Goal: Transaction & Acquisition: Purchase product/service

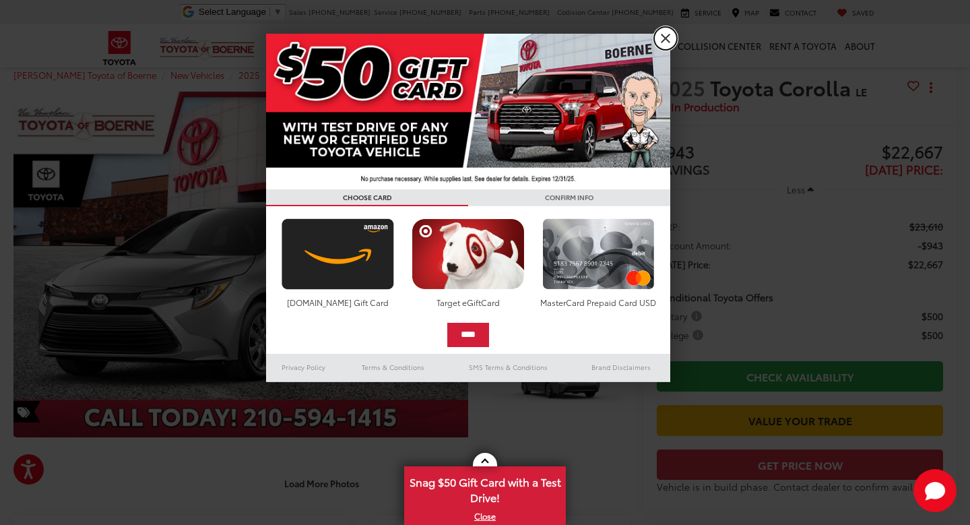
click at [673, 37] on link "X" at bounding box center [665, 38] width 23 height 23
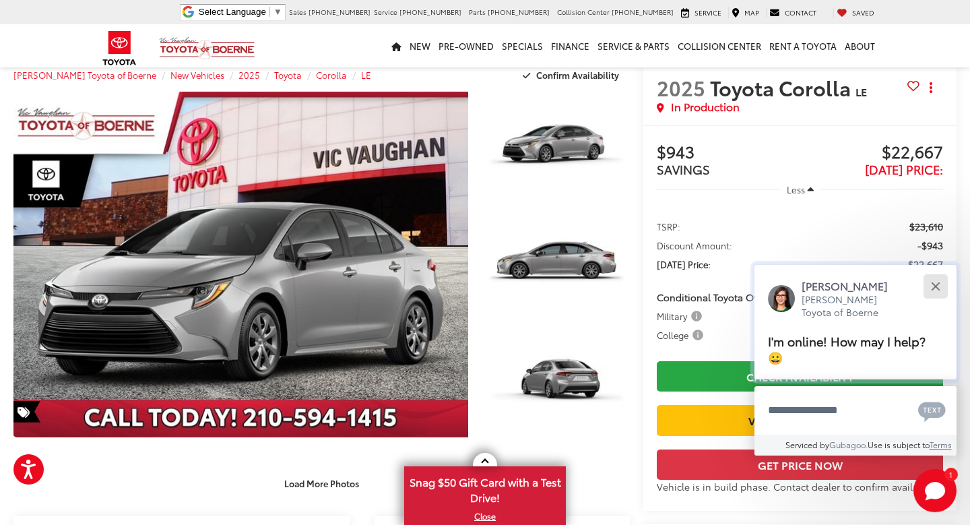
click at [943, 294] on button "Close" at bounding box center [935, 285] width 29 height 29
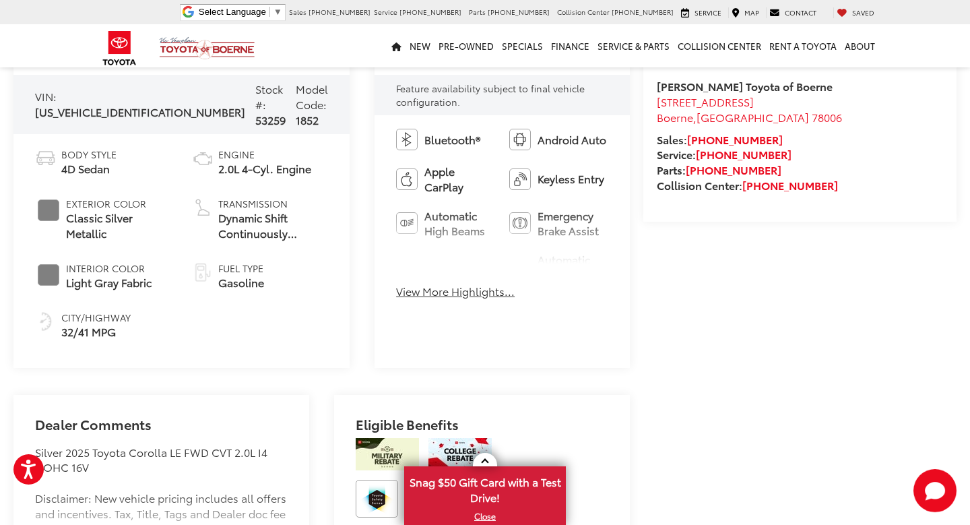
scroll to position [522, 0]
click at [434, 287] on button "View More Highlights..." at bounding box center [455, 289] width 119 height 15
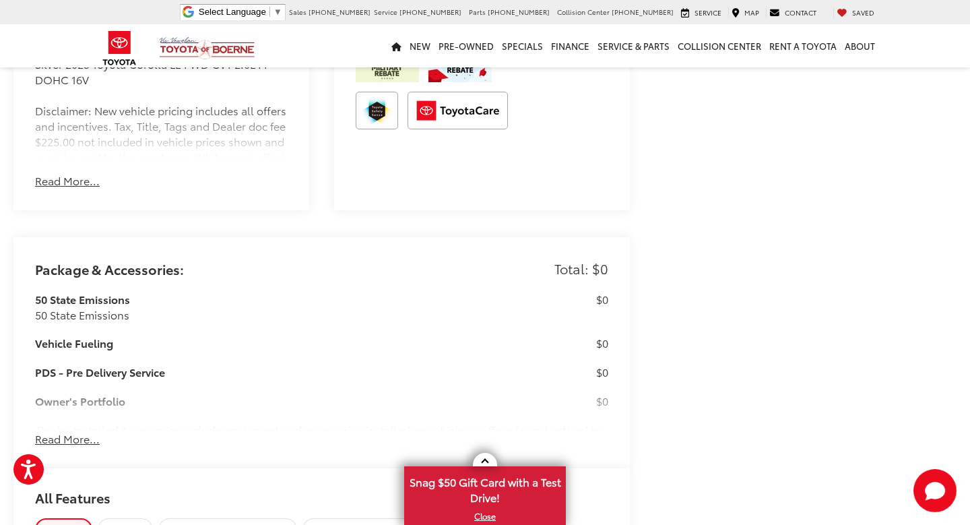
scroll to position [929, 0]
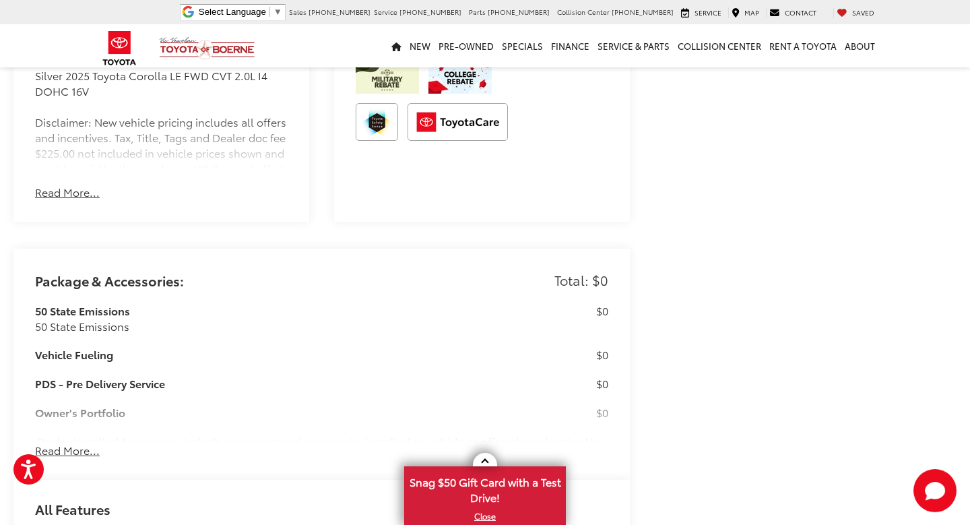
click at [73, 185] on button "Read More..." at bounding box center [67, 192] width 65 height 15
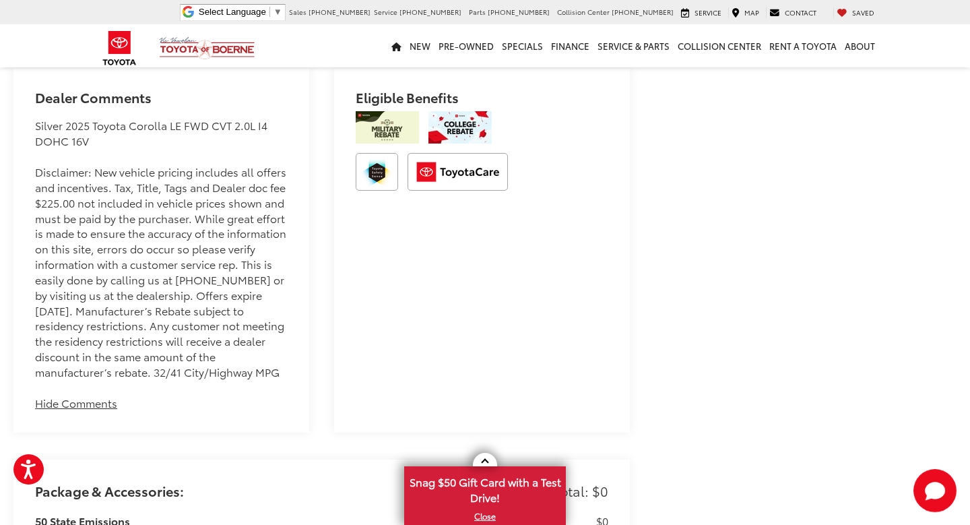
scroll to position [878, 0]
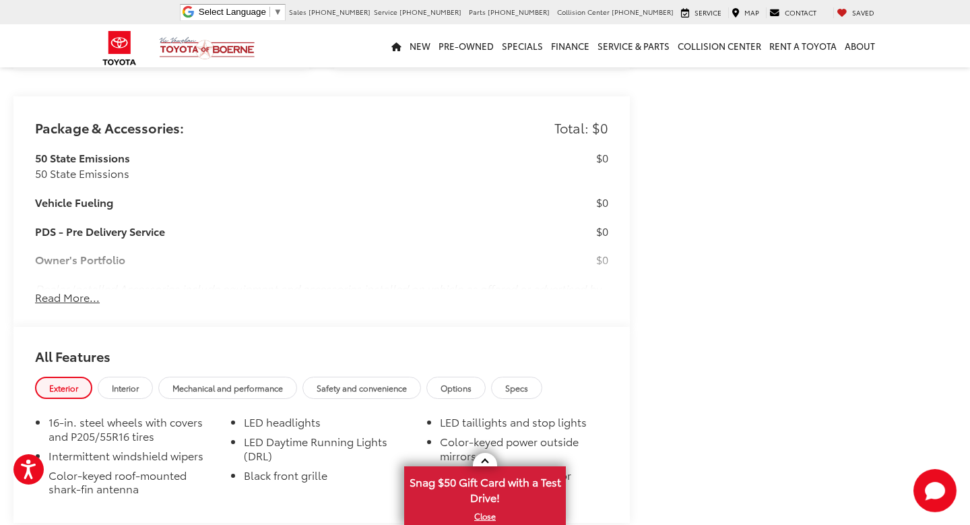
click at [82, 290] on button "Read More..." at bounding box center [67, 297] width 65 height 15
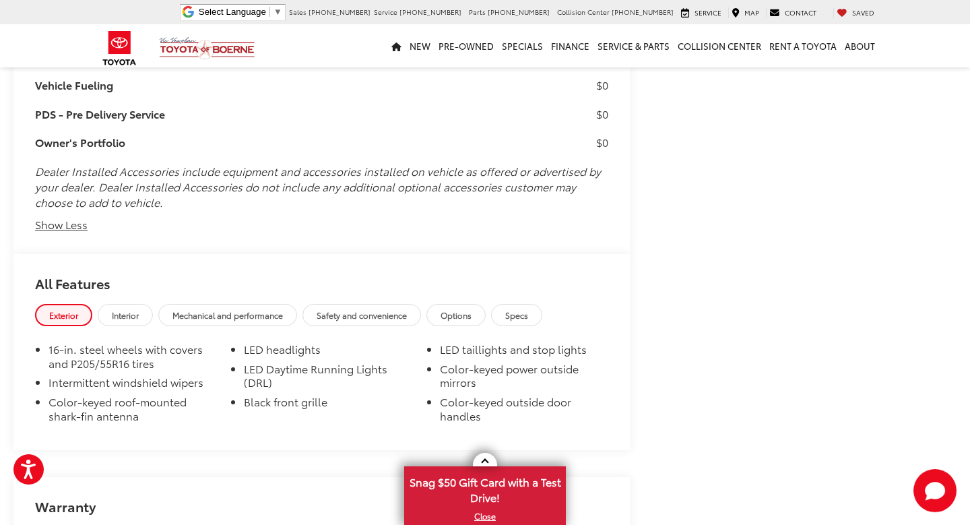
scroll to position [1361, 0]
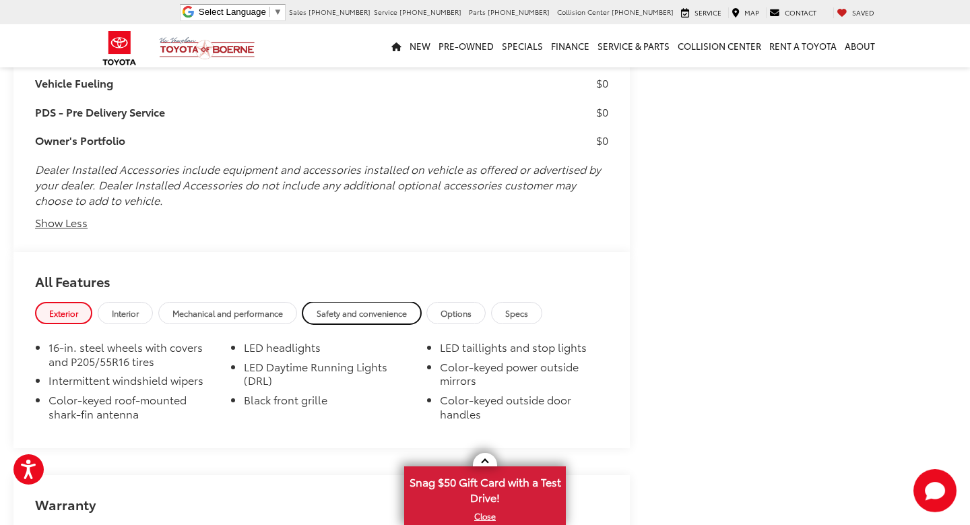
click at [368, 307] on span "Safety and convenience" at bounding box center [362, 312] width 90 height 11
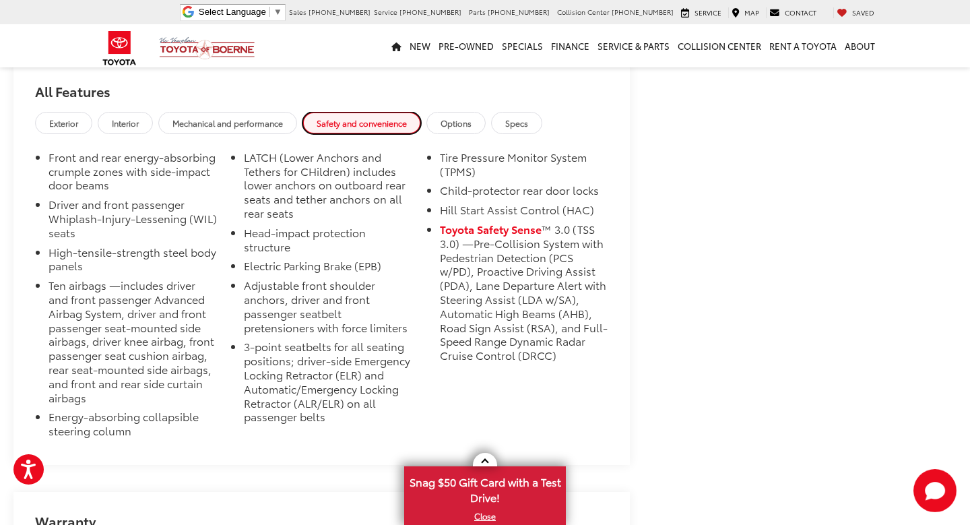
scroll to position [1552, 0]
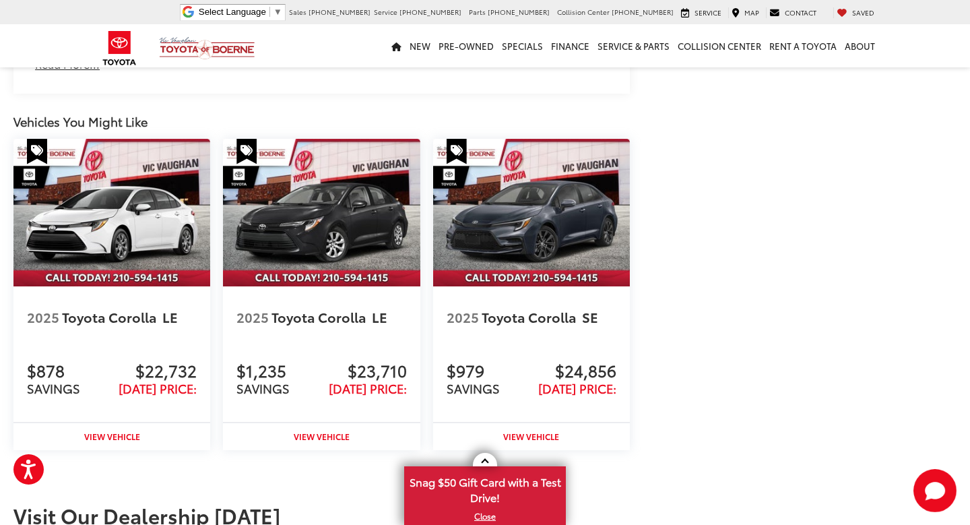
scroll to position [2127, 0]
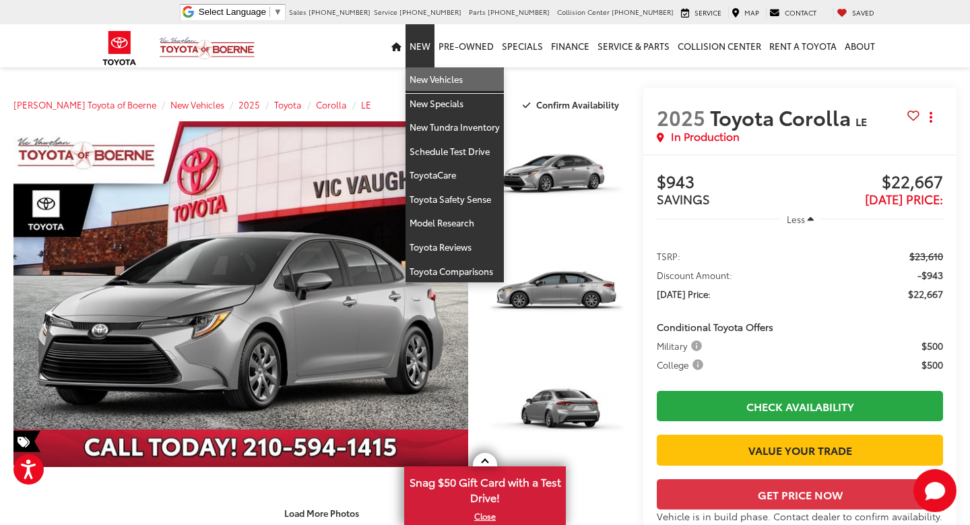
click at [440, 85] on link "New Vehicles" at bounding box center [454, 79] width 98 height 24
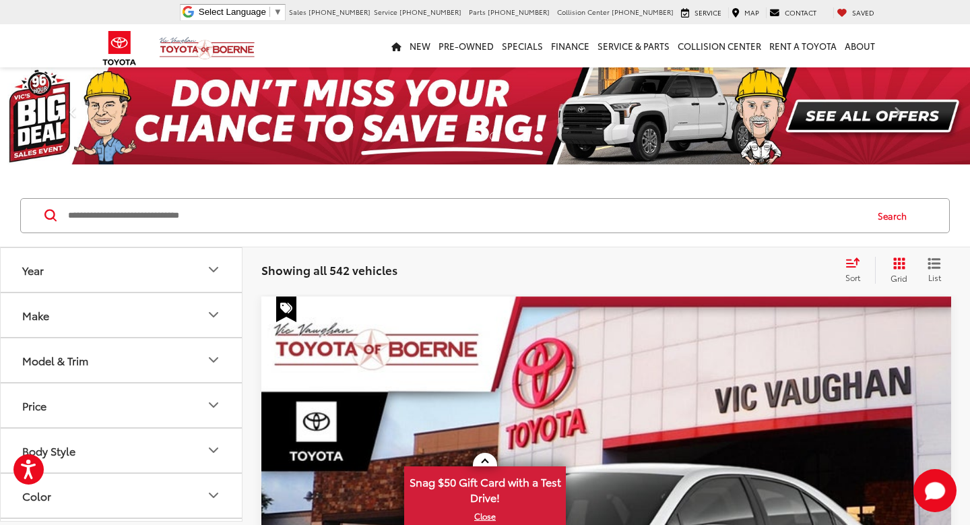
click at [211, 263] on icon "Year" at bounding box center [213, 269] width 16 height 16
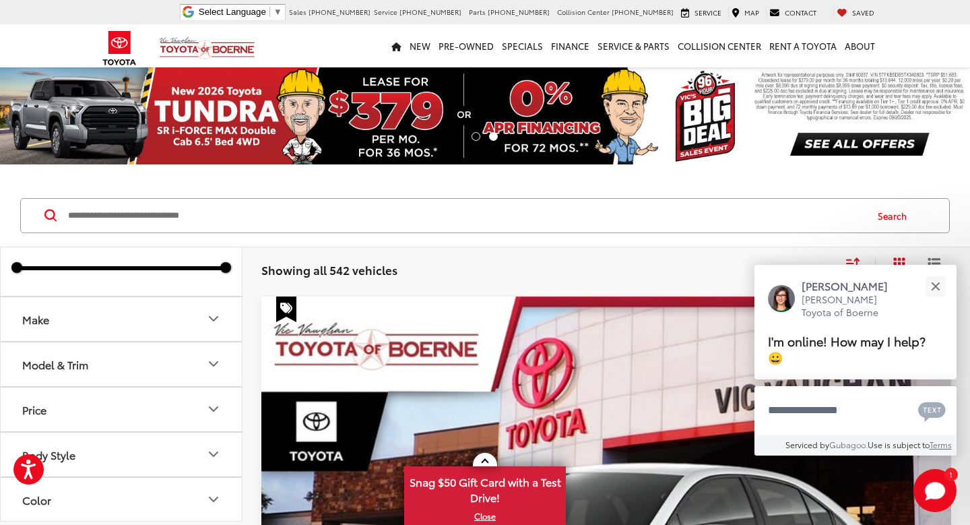
scroll to position [29, 0]
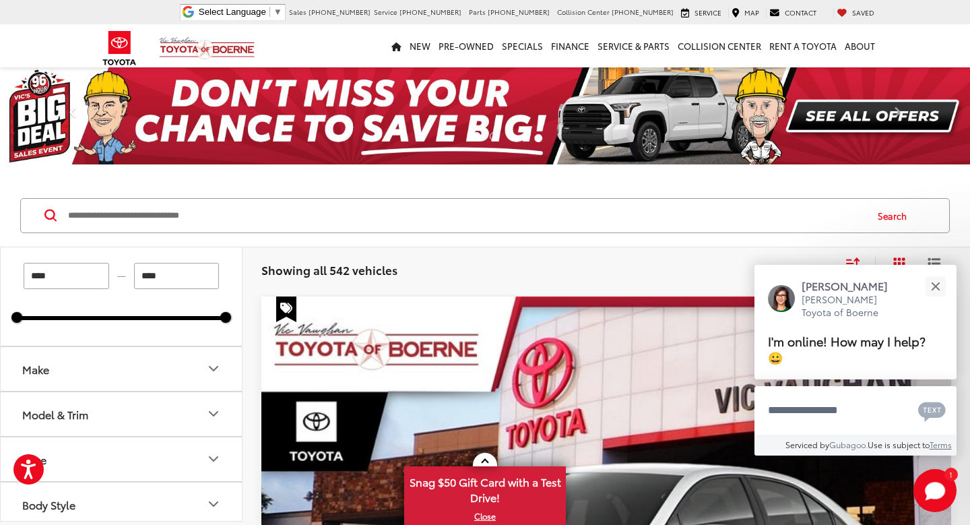
click at [218, 316] on div at bounding box center [121, 318] width 209 height 4
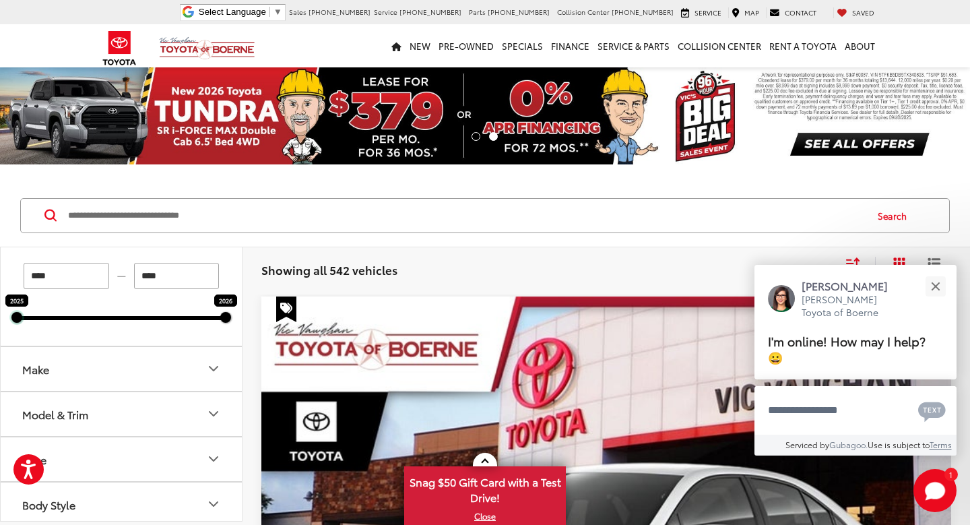
drag, startPoint x: 16, startPoint y: 317, endPoint x: 0, endPoint y: 326, distance: 18.7
click at [0, 326] on div "Year **** — **** 2025 2026 Make Model & Trim Price ****** — ****** 20000 91000 …" at bounding box center [121, 384] width 242 height 274
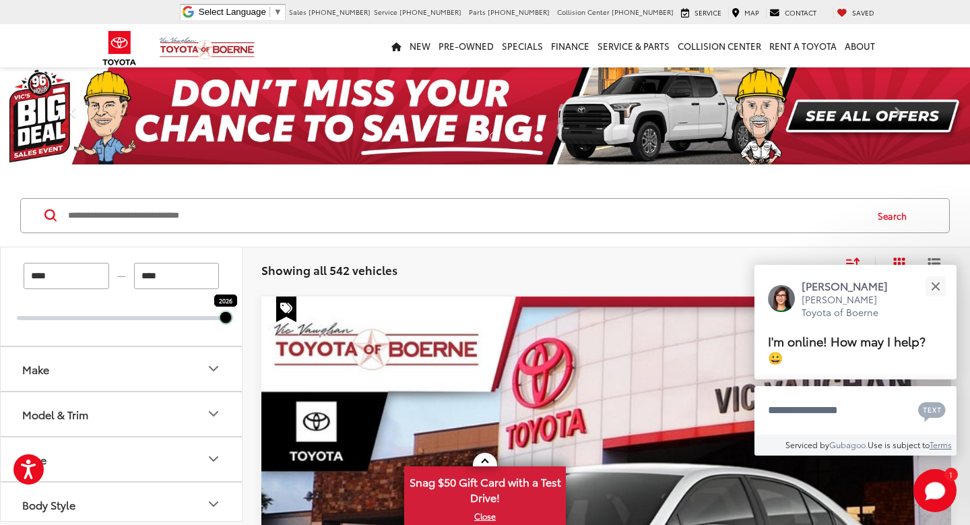
drag, startPoint x: 17, startPoint y: 316, endPoint x: 212, endPoint y: 317, distance: 195.3
click at [213, 317] on div "2026 2026" at bounding box center [121, 318] width 209 height 4
type input "****"
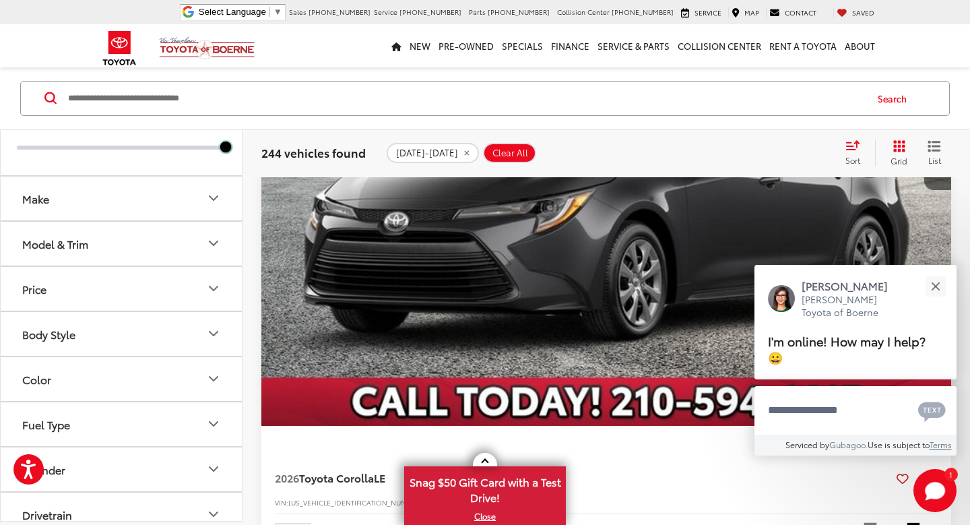
scroll to position [401, 0]
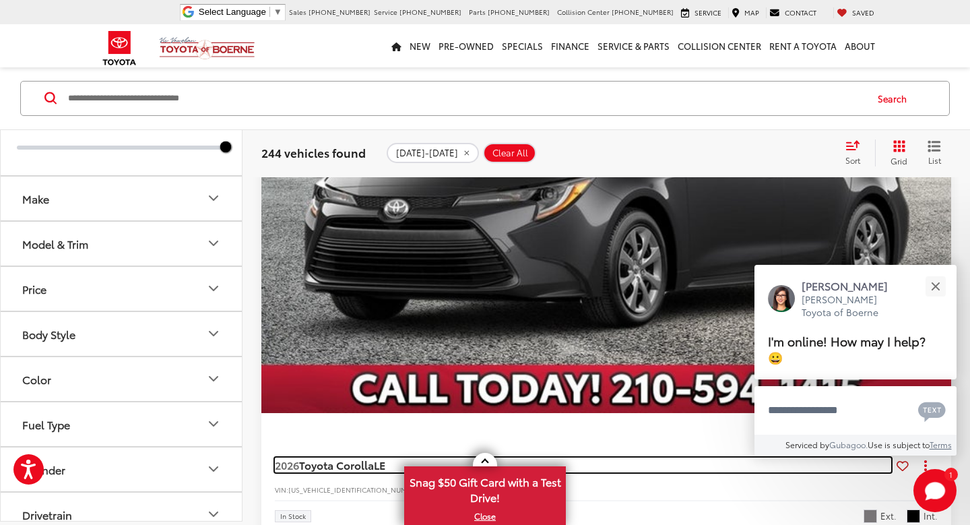
click at [354, 457] on span "Toyota Corolla" at bounding box center [336, 464] width 75 height 15
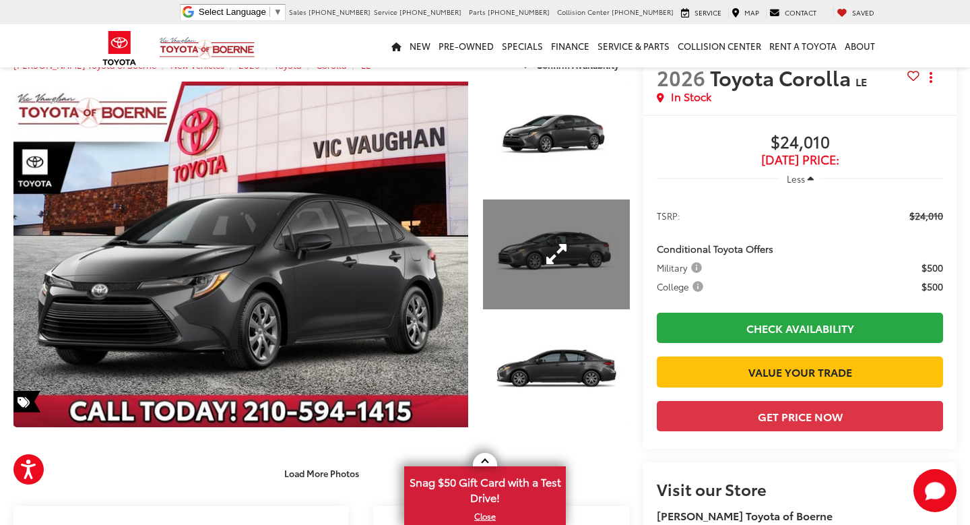
scroll to position [44, 0]
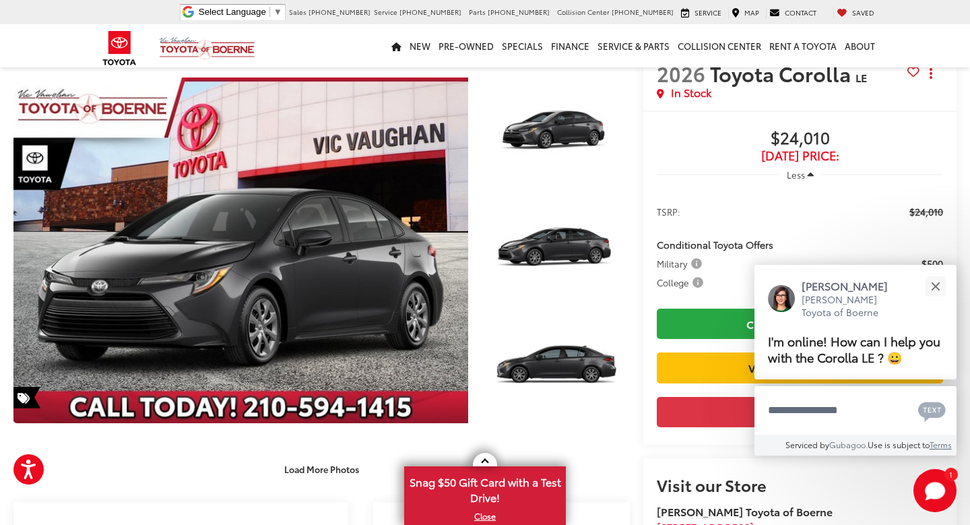
click at [698, 265] on span "Military" at bounding box center [681, 263] width 48 height 13
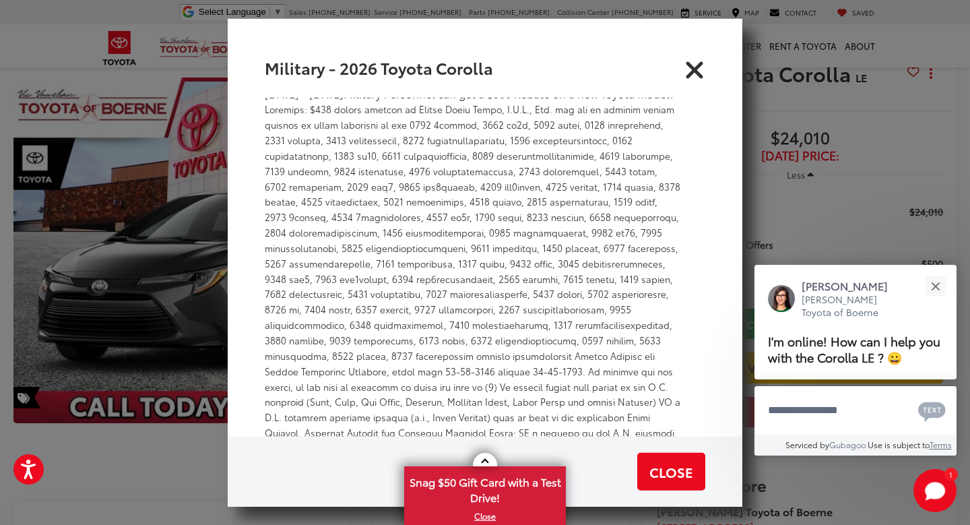
scroll to position [336, 0]
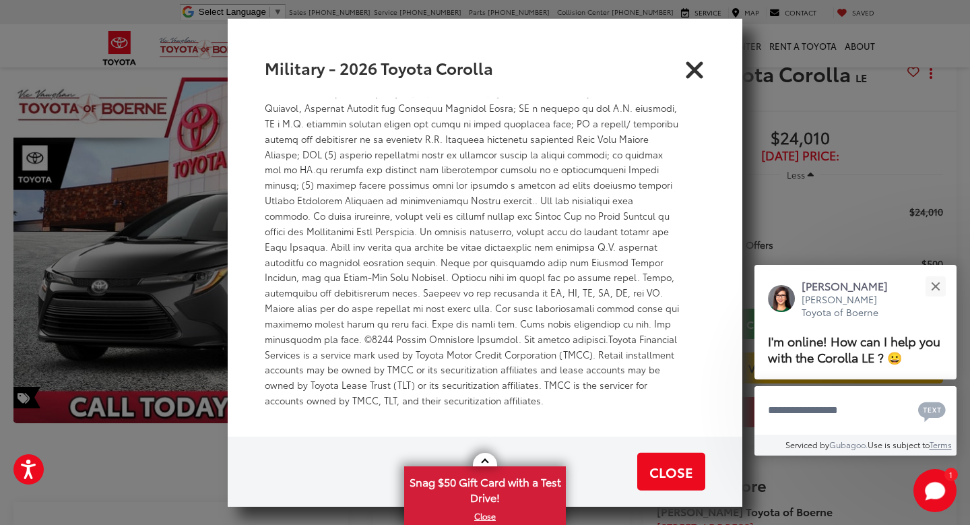
click at [688, 77] on icon "Close" at bounding box center [695, 67] width 22 height 22
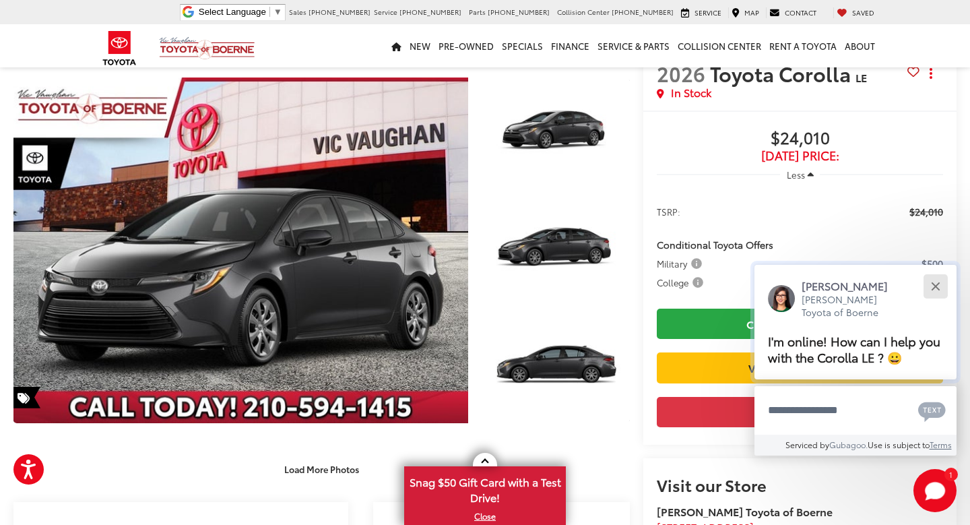
click at [944, 289] on button "Close" at bounding box center [935, 285] width 29 height 29
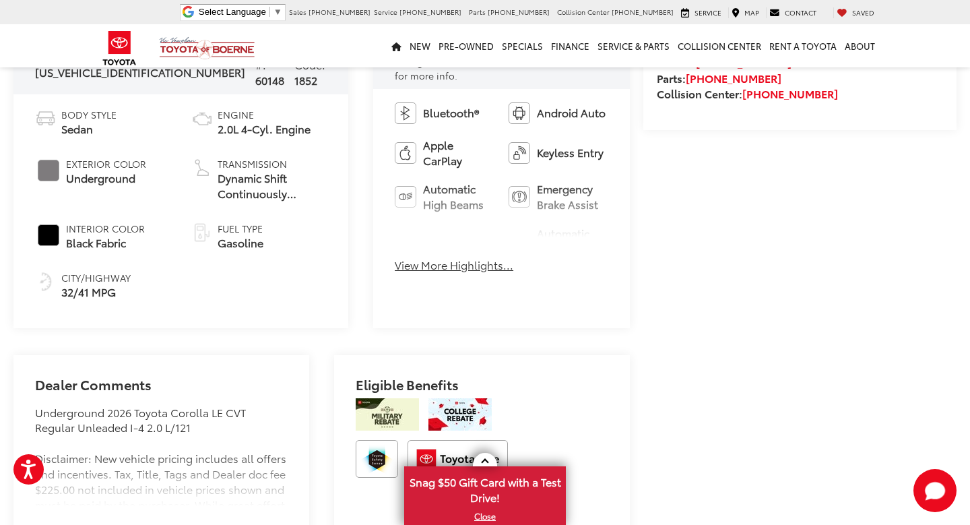
scroll to position [554, 0]
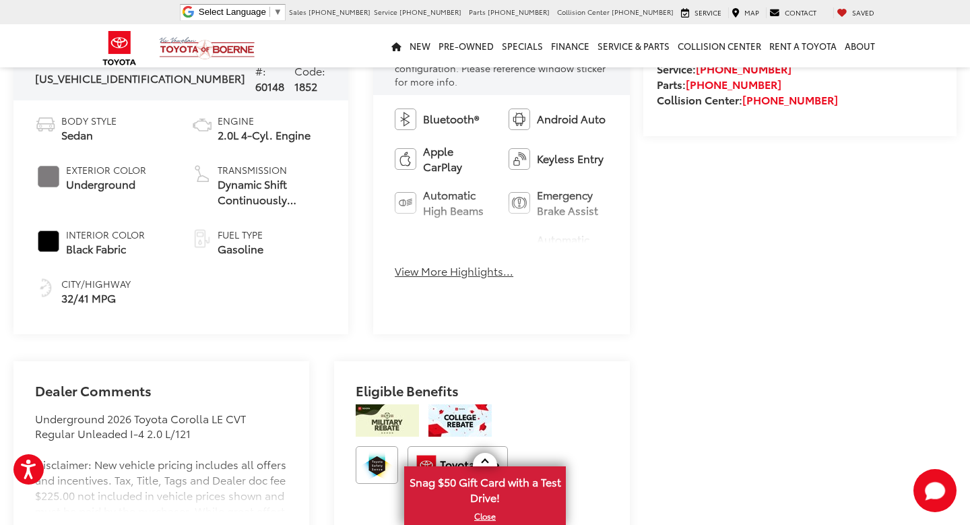
click at [439, 263] on button "View More Highlights..." at bounding box center [454, 270] width 119 height 15
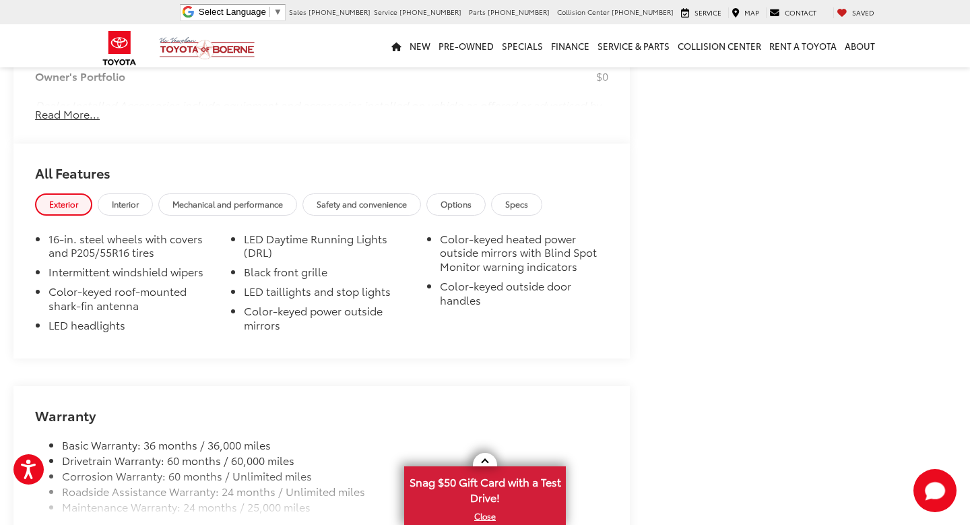
scroll to position [1288, 0]
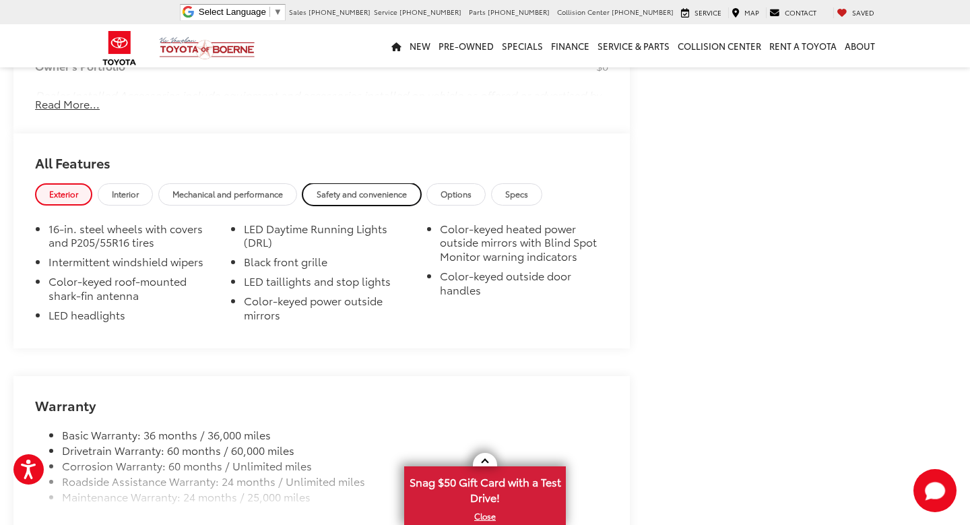
click at [354, 188] on span "Safety and convenience" at bounding box center [362, 193] width 90 height 11
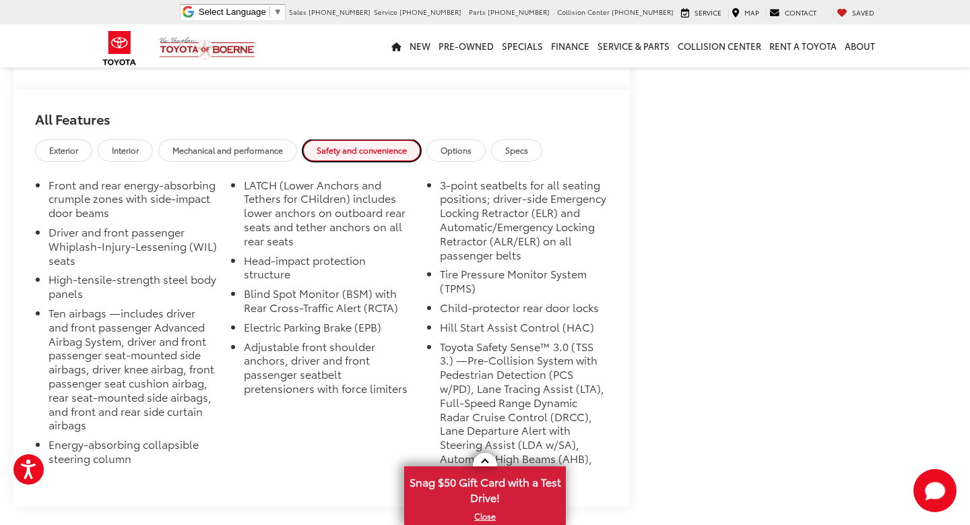
scroll to position [1333, 0]
drag, startPoint x: 247, startPoint y: 298, endPoint x: 405, endPoint y: 356, distance: 167.9
click at [405, 356] on ul "Front and rear energy-absorbing crumple zones with side-impact door beams Drive…" at bounding box center [321, 329] width 573 height 307
